Goal: Task Accomplishment & Management: Complete application form

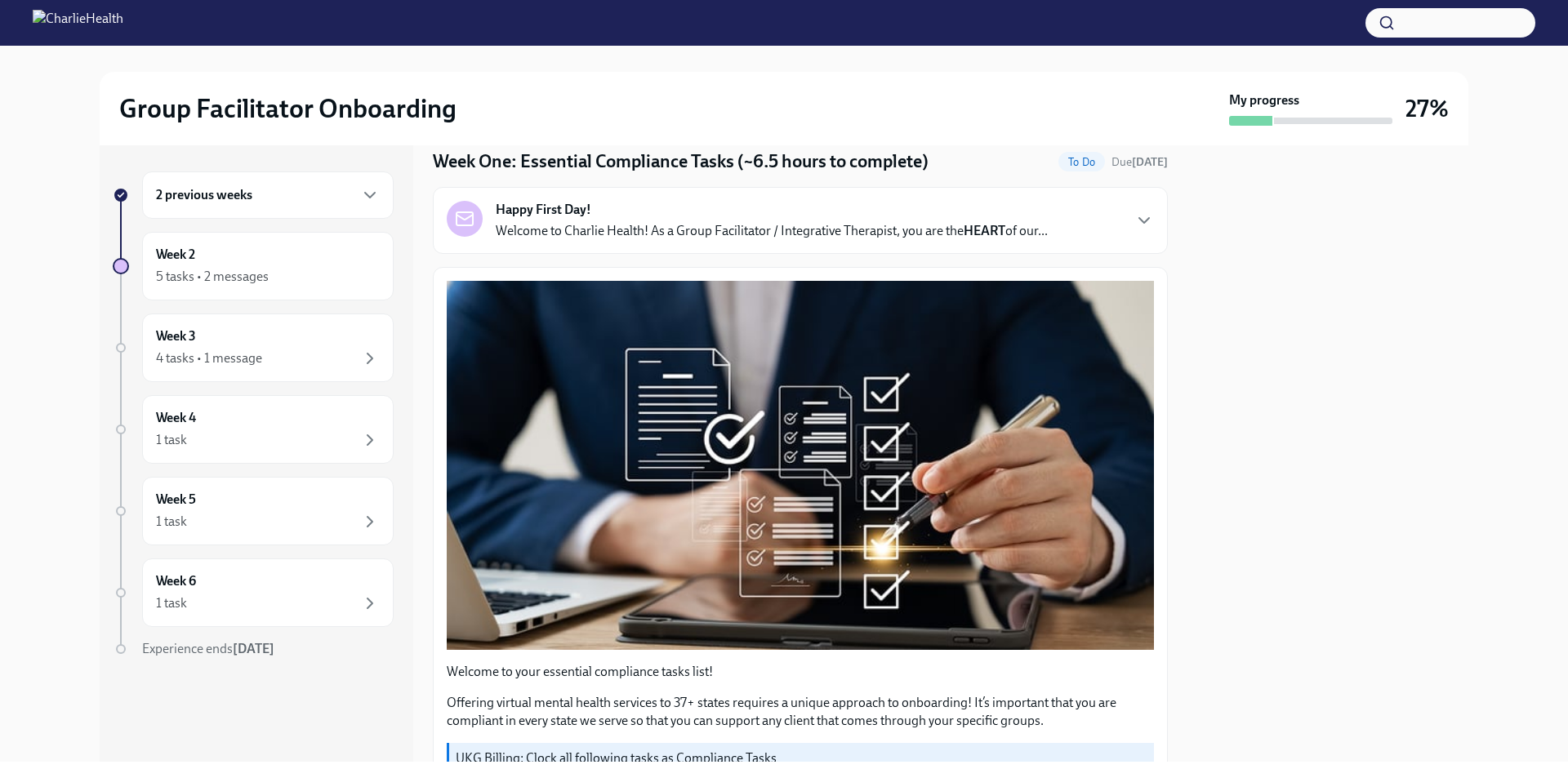
scroll to position [82, 0]
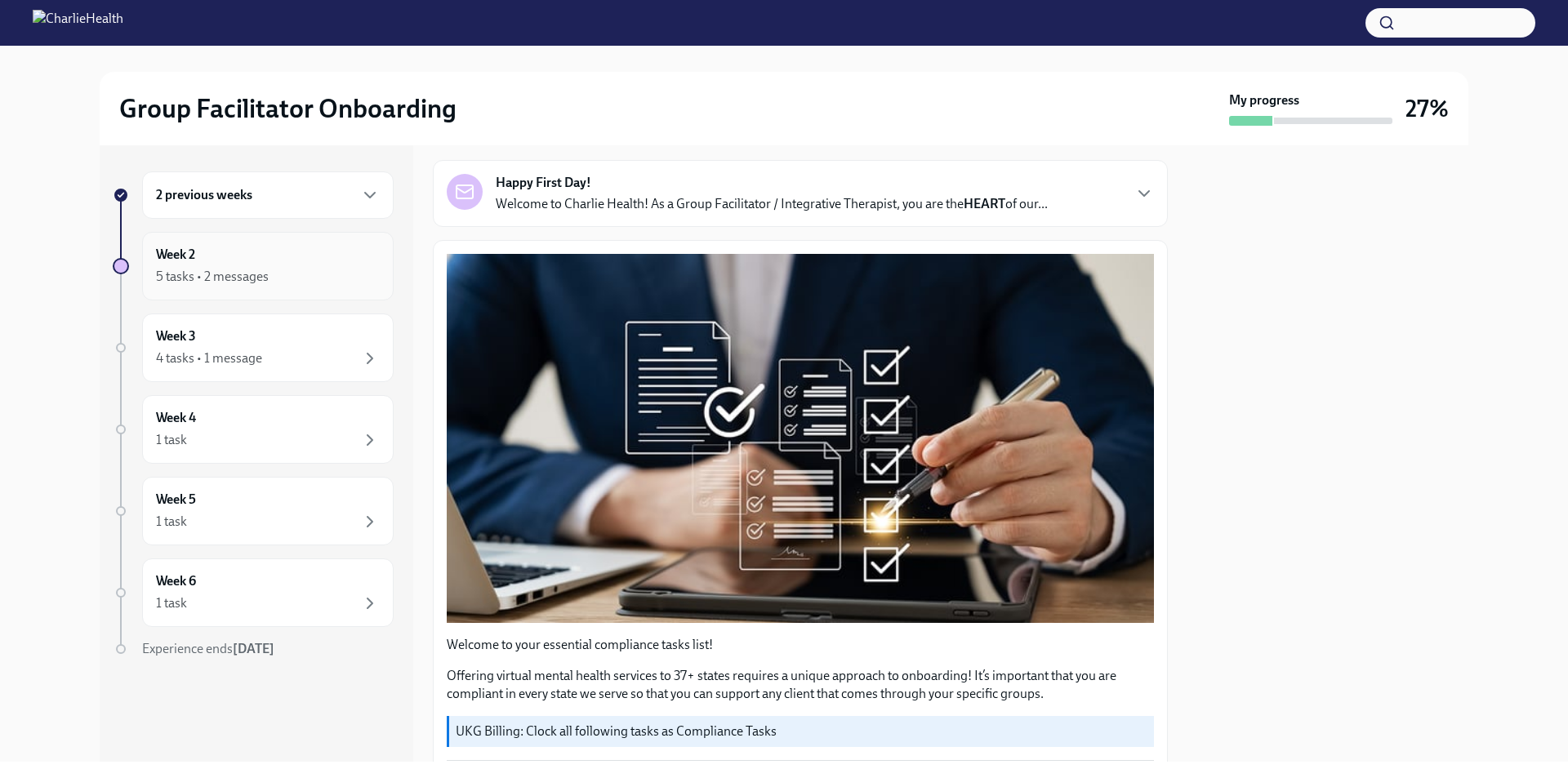
click at [261, 259] on div "Week 2 5 tasks • 2 messages" at bounding box center [267, 266] width 224 height 40
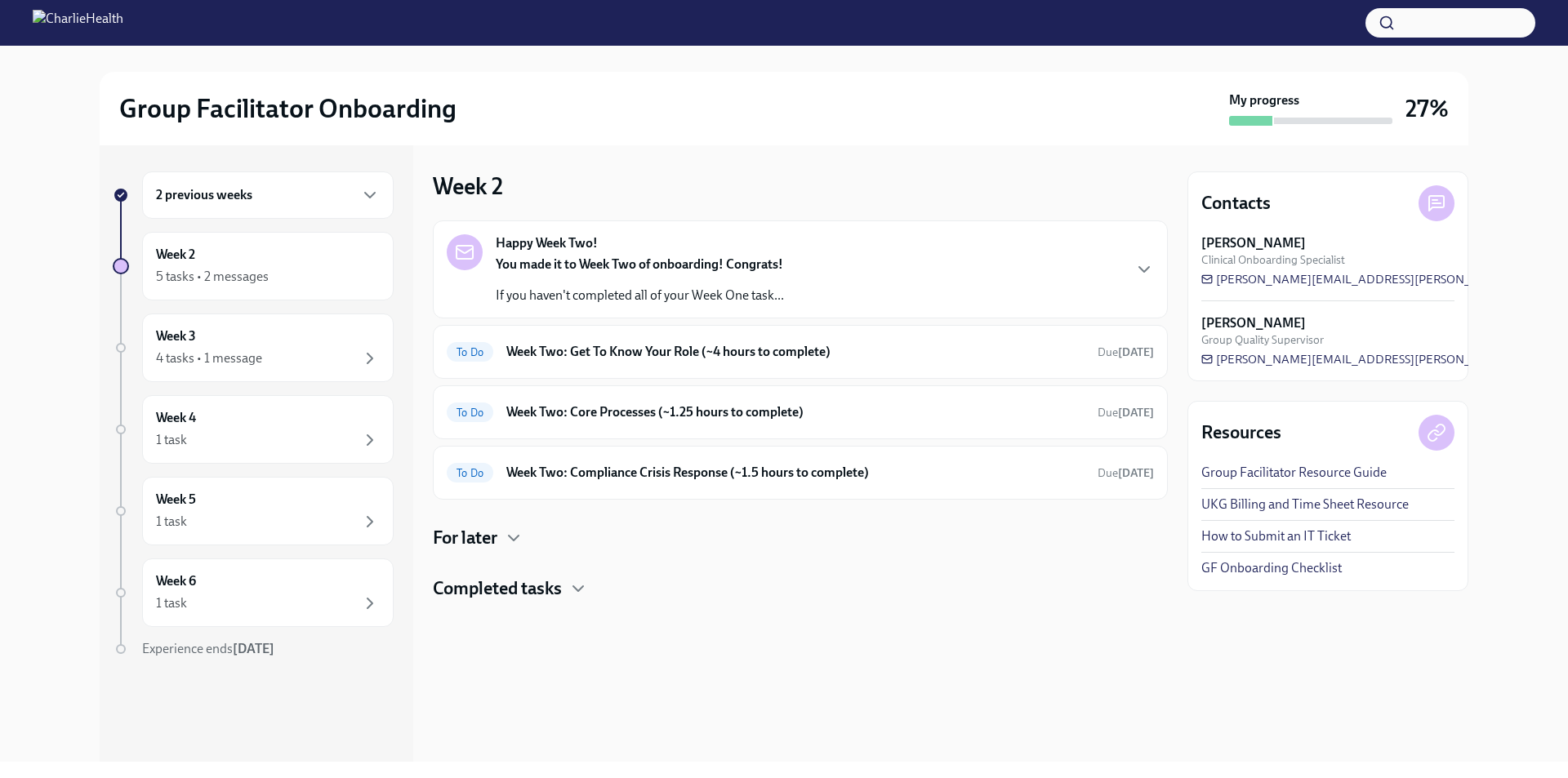
click at [627, 264] on strong "You made it to Week Two of onboarding! Congrats!" at bounding box center [639, 264] width 287 height 15
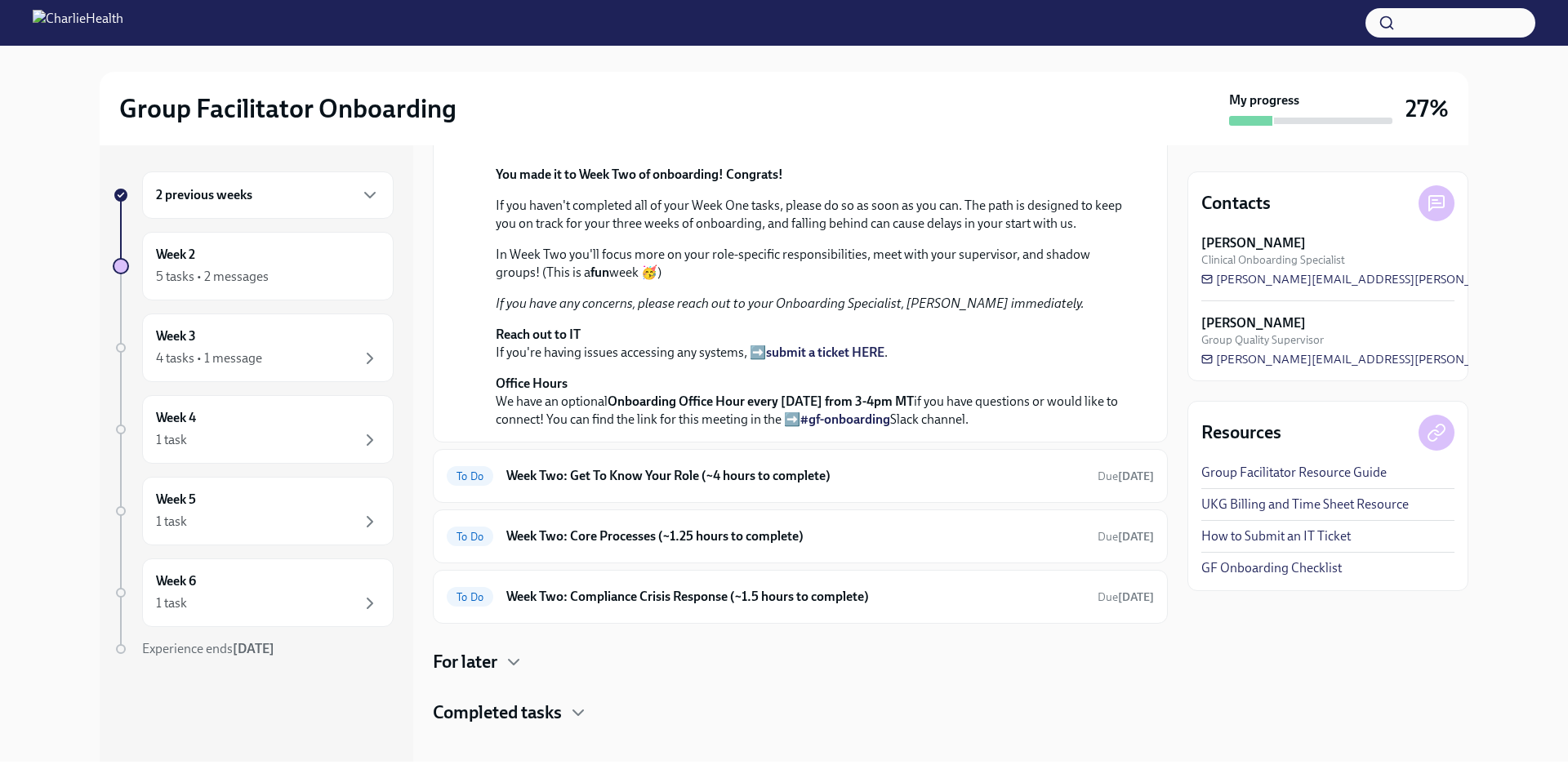
scroll to position [448, 0]
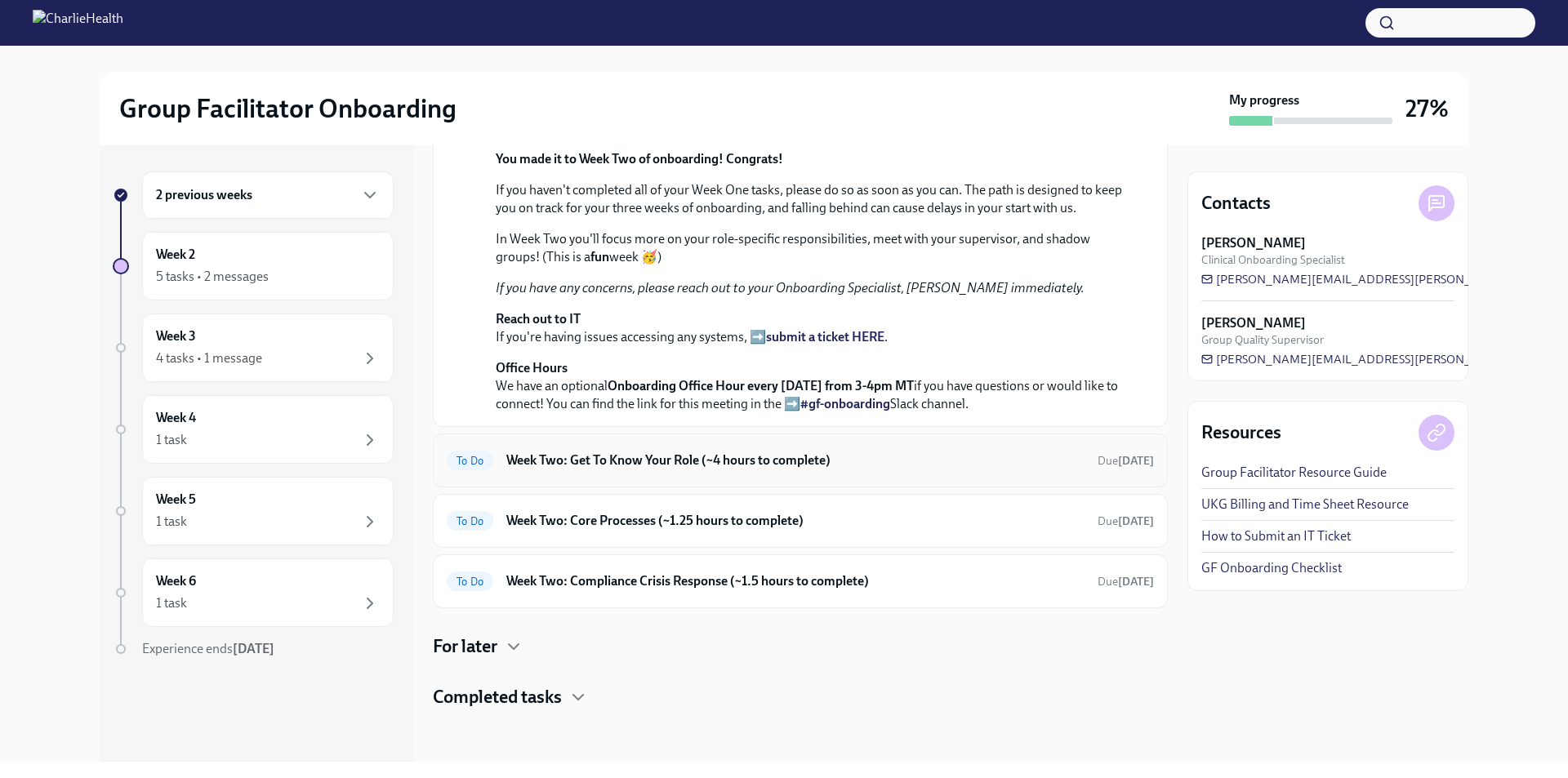
click at [719, 454] on h6 "Week Two: Get To Know Your Role (~4 hours to complete)" at bounding box center [795, 461] width 578 height 18
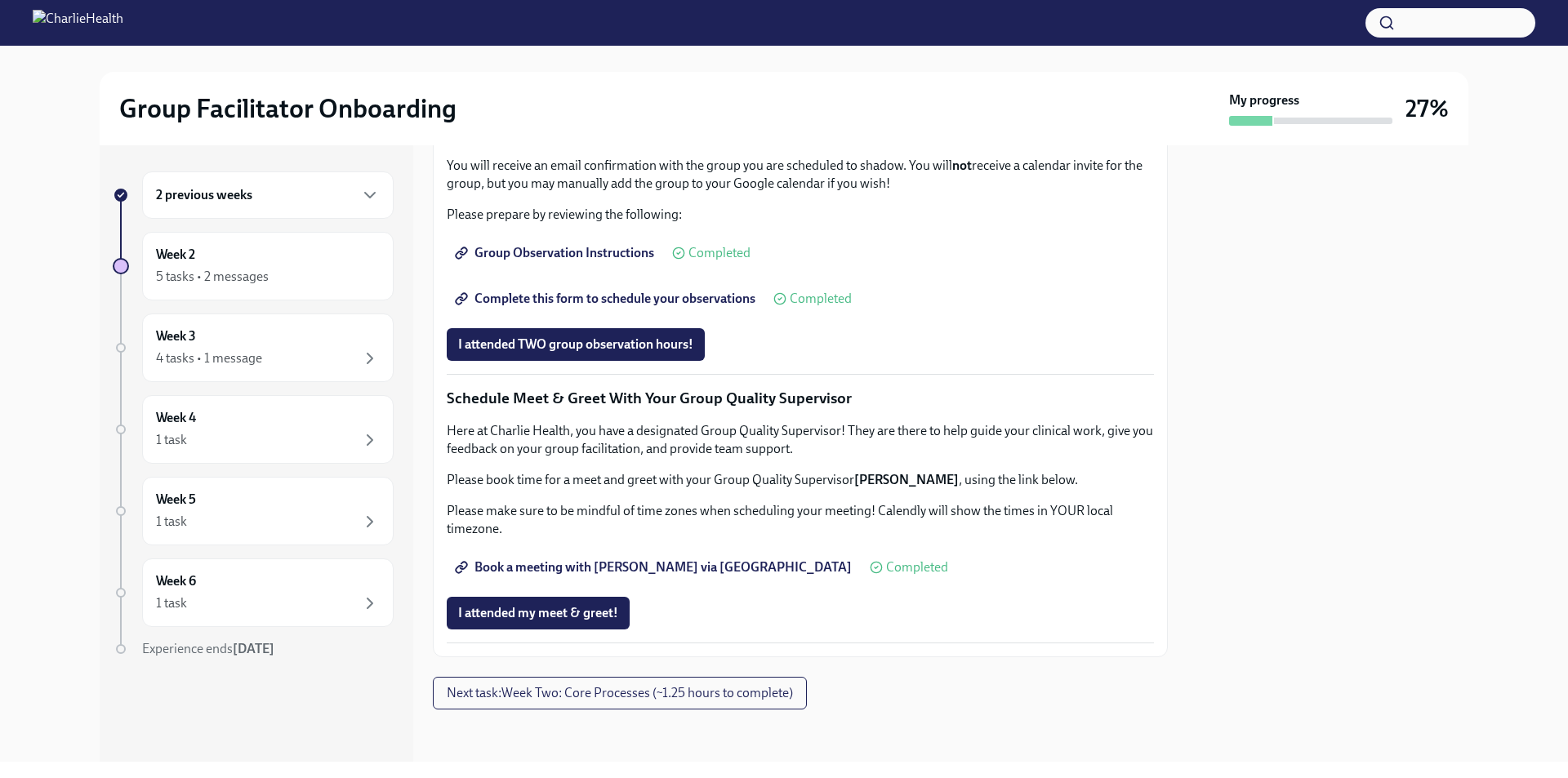
scroll to position [1225, 0]
click at [642, 307] on span "Complete this form to schedule your observations" at bounding box center [606, 298] width 297 height 16
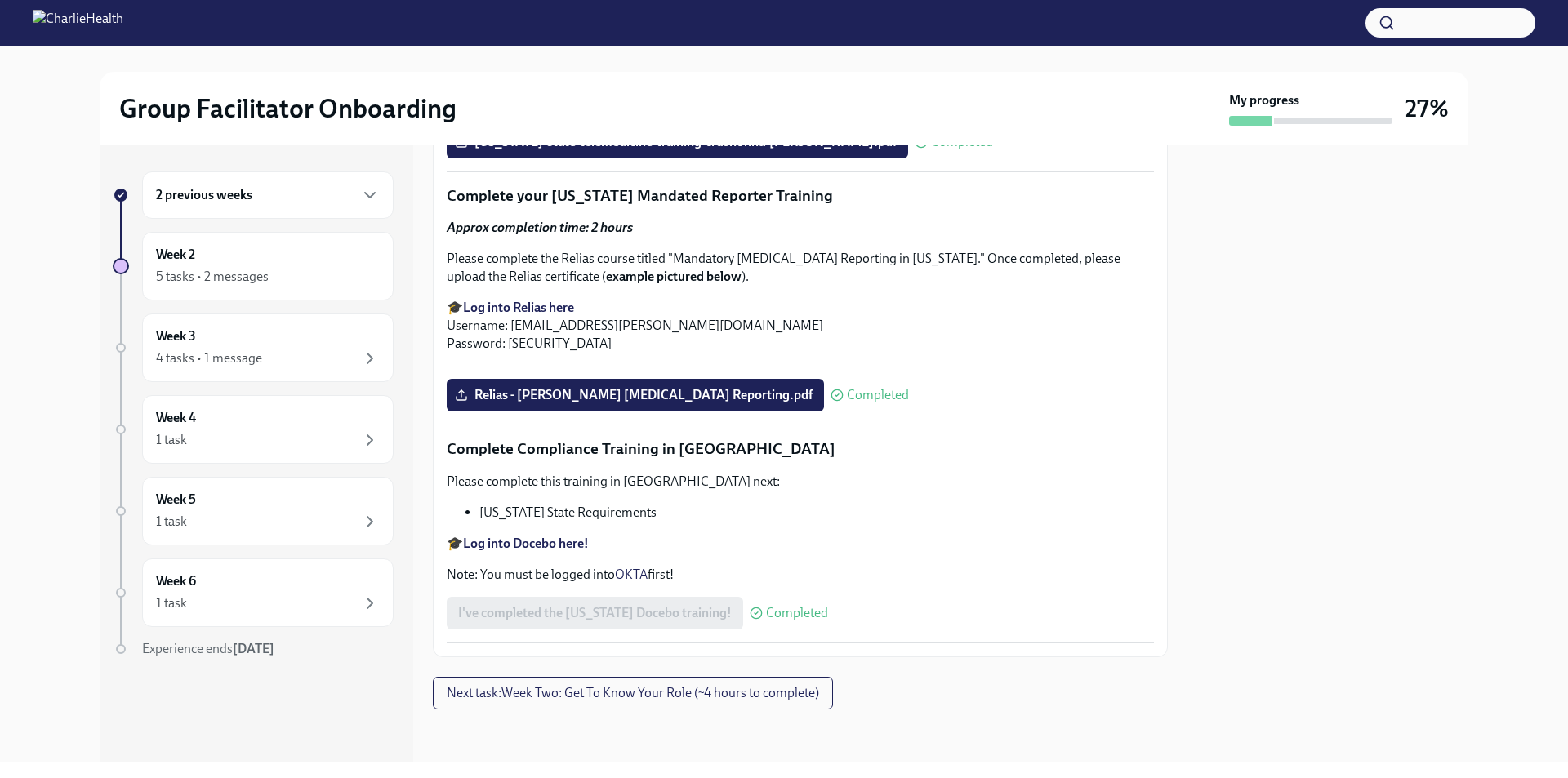
scroll to position [3538, 0]
click at [649, 702] on span "Next task : Week Two: Get To Know Your Role (~4 hours to complete)" at bounding box center [633, 693] width 372 height 16
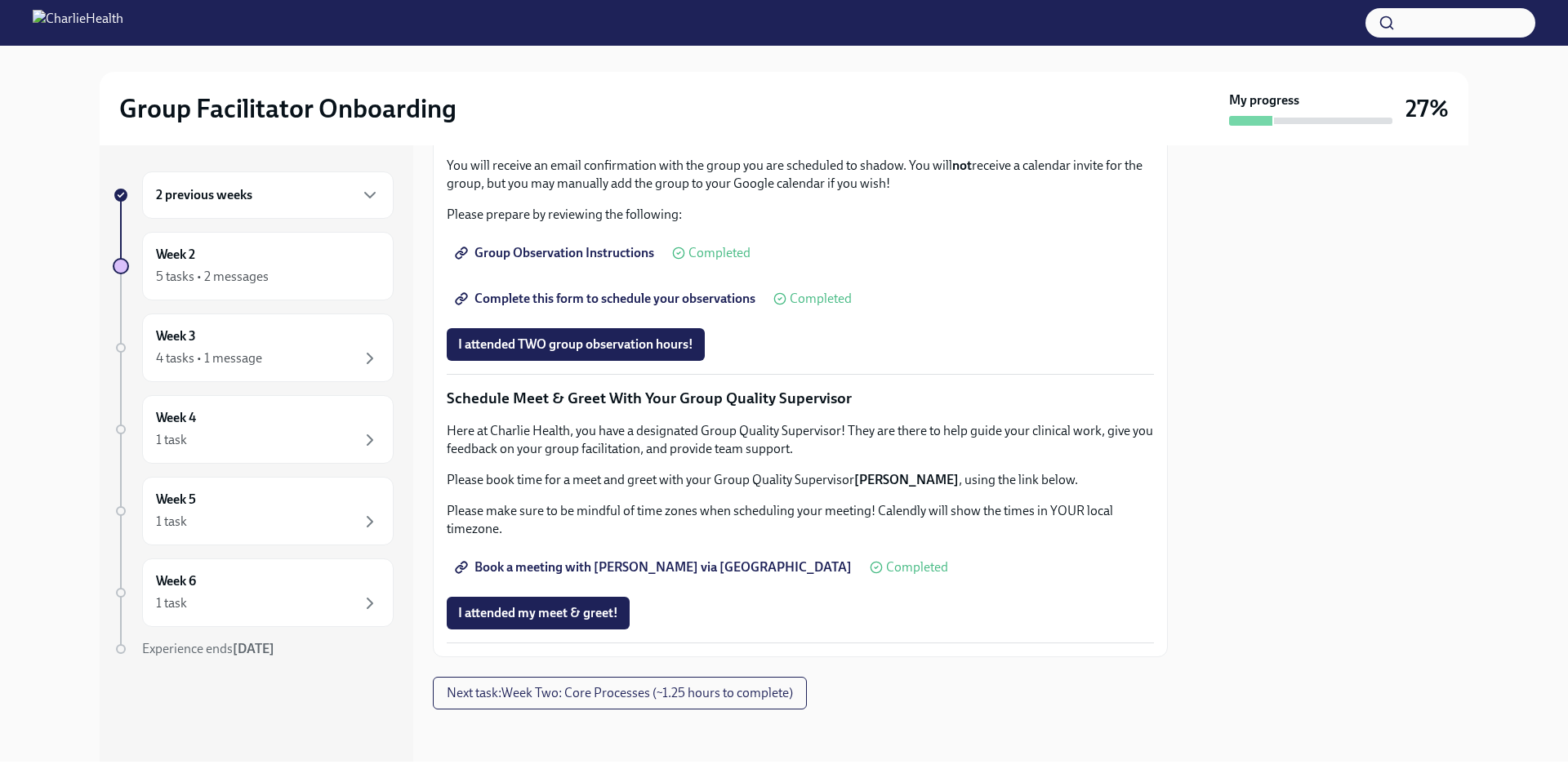
scroll to position [1225, 0]
click at [589, 353] on span "I attended TWO group observation hours!" at bounding box center [575, 344] width 236 height 16
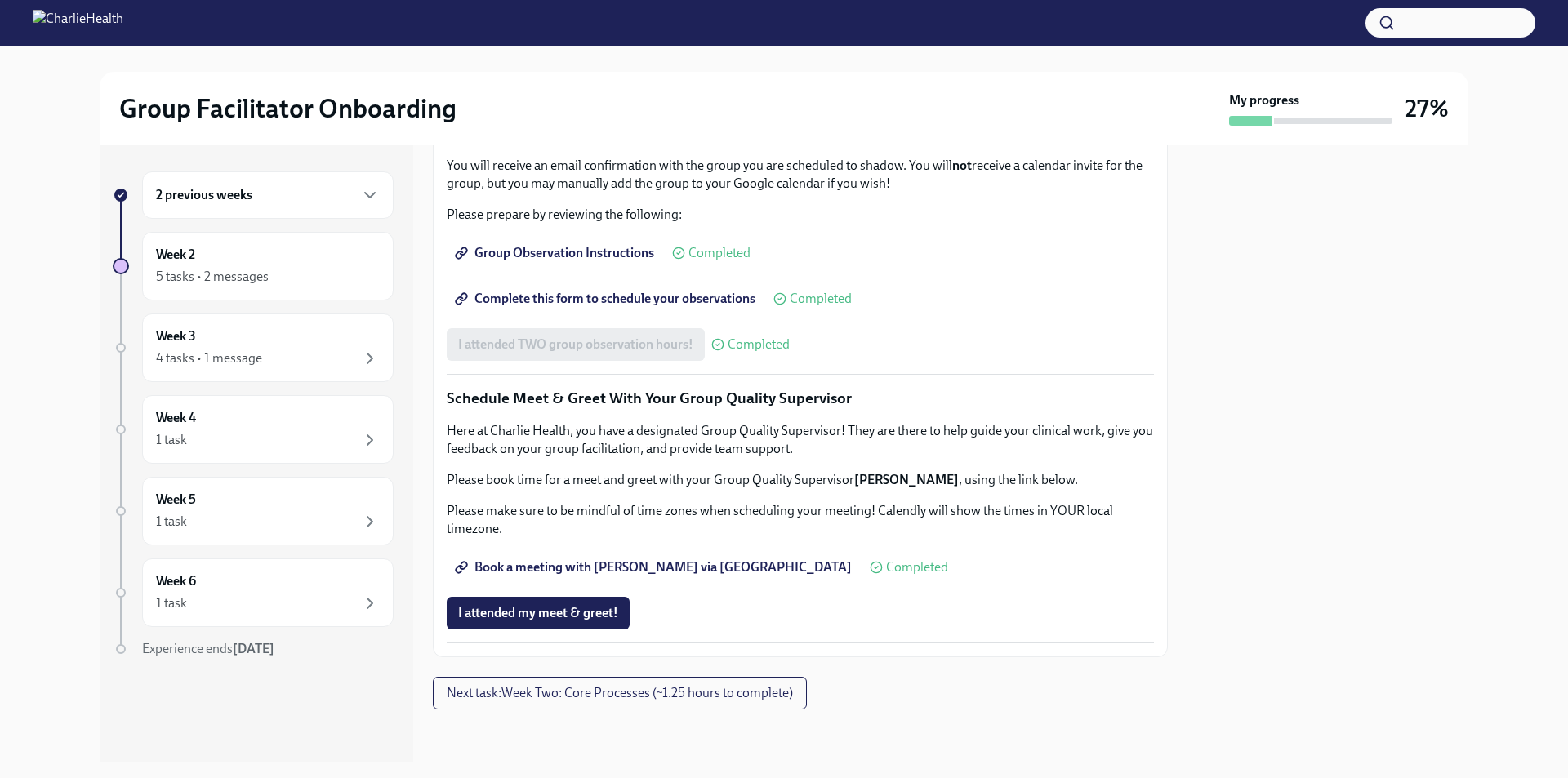
click at [626, 307] on span "Complete this form to schedule your observations" at bounding box center [606, 298] width 297 height 16
